Goal: Contribute content: Contribute content

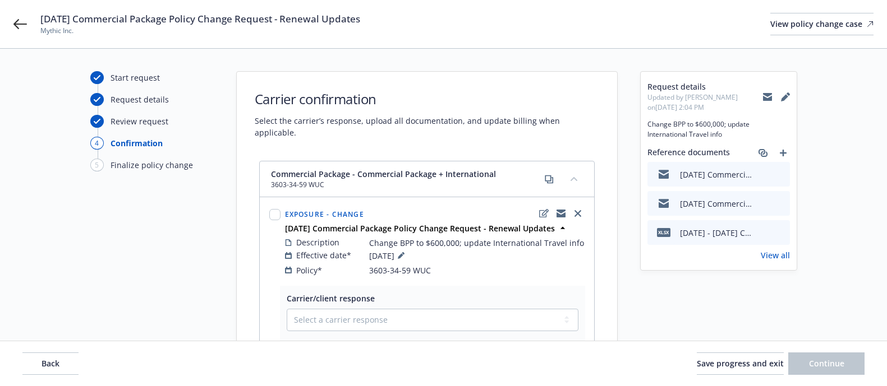
scroll to position [85, 0]
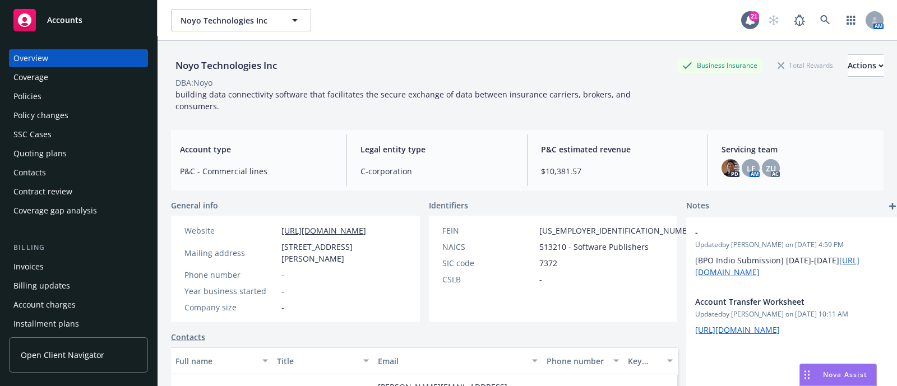
click at [59, 90] on div "Policies" at bounding box center [78, 96] width 130 height 18
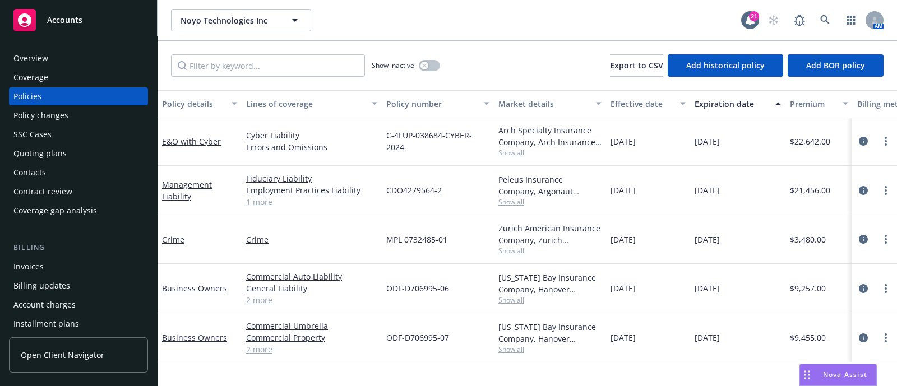
click at [71, 146] on div "Quoting plans" at bounding box center [78, 154] width 130 height 18
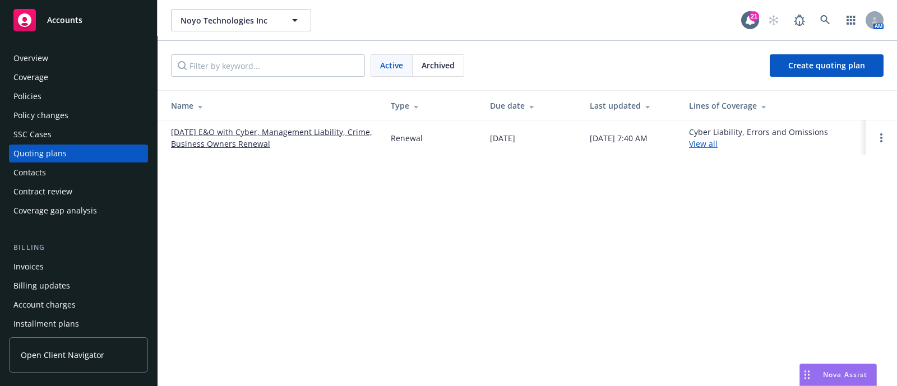
click at [216, 146] on link "10/01/25 E&O with Cyber, Management Liability, Crime, Business Owners Renewal" at bounding box center [272, 138] width 202 height 24
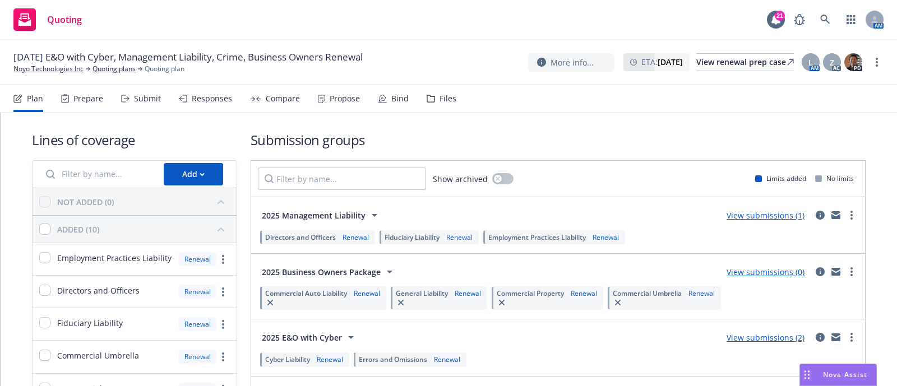
click at [449, 105] on div "Files" at bounding box center [442, 98] width 30 height 27
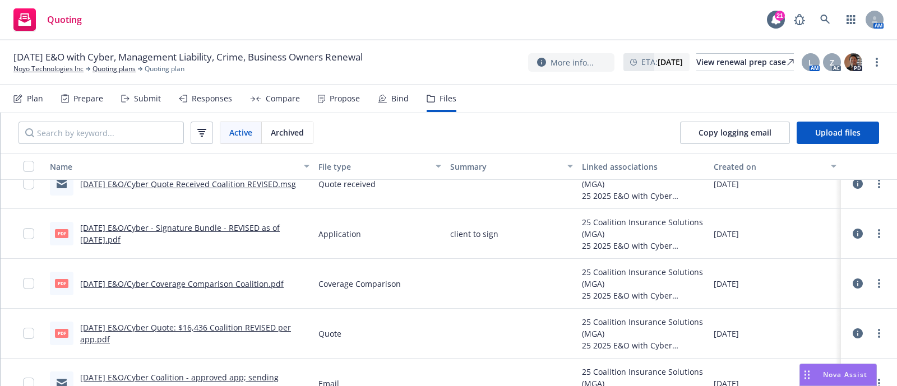
scroll to position [71, 0]
click at [244, 223] on link "10/1/2025 E&O/Cyber - Signature Bundle - REVISED as of 8/15/2025.pdf" at bounding box center [180, 233] width 200 height 22
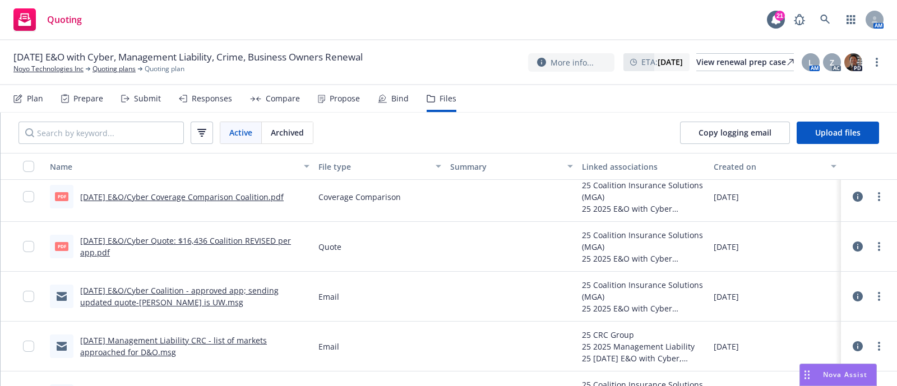
scroll to position [0, 0]
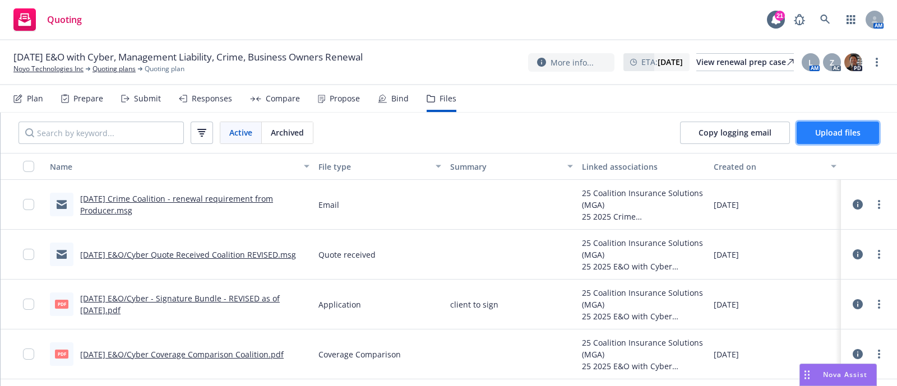
click at [830, 130] on span "Upload files" at bounding box center [837, 132] width 45 height 11
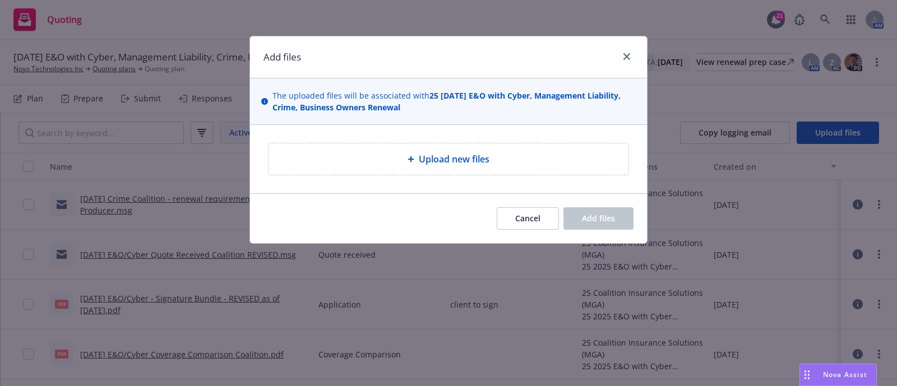
drag, startPoint x: 532, startPoint y: 140, endPoint x: 527, endPoint y: 155, distance: 16.1
click at [527, 155] on div "Upload new files" at bounding box center [448, 159] width 397 height 68
click at [527, 155] on div "Upload new files" at bounding box center [449, 159] width 342 height 13
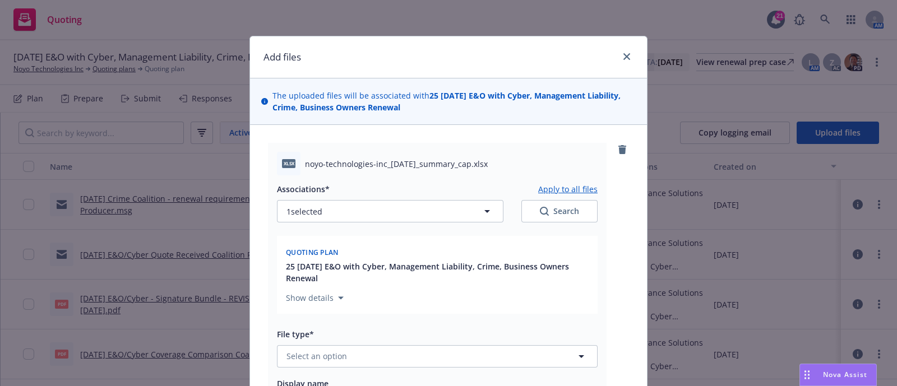
type textarea "x"
